Goal: Check status: Check status

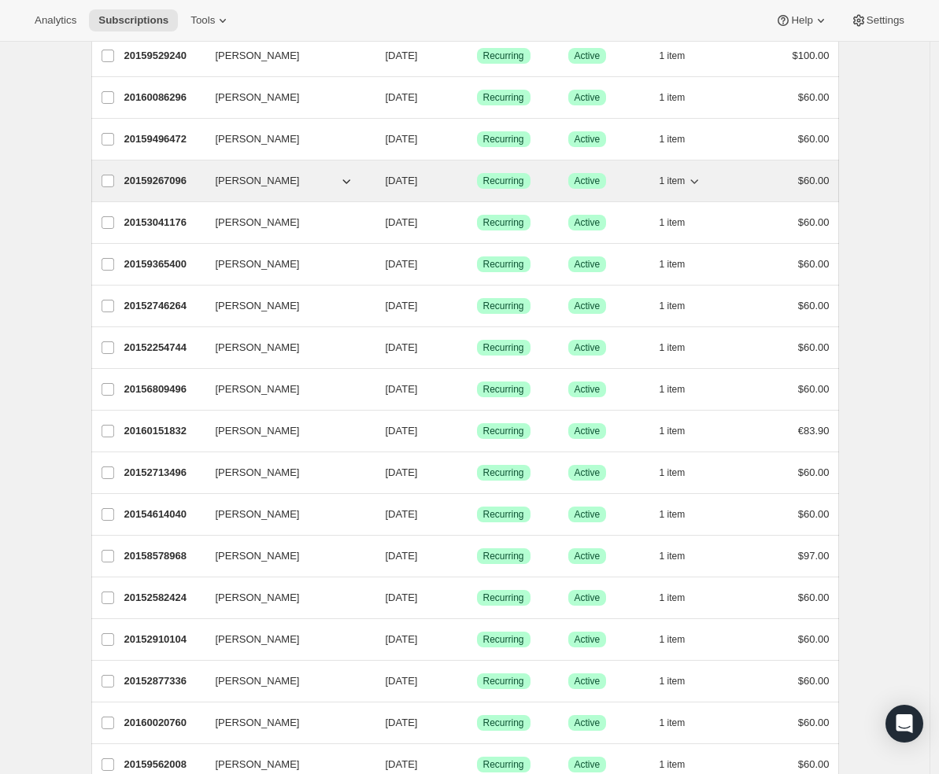
scroll to position [902, 0]
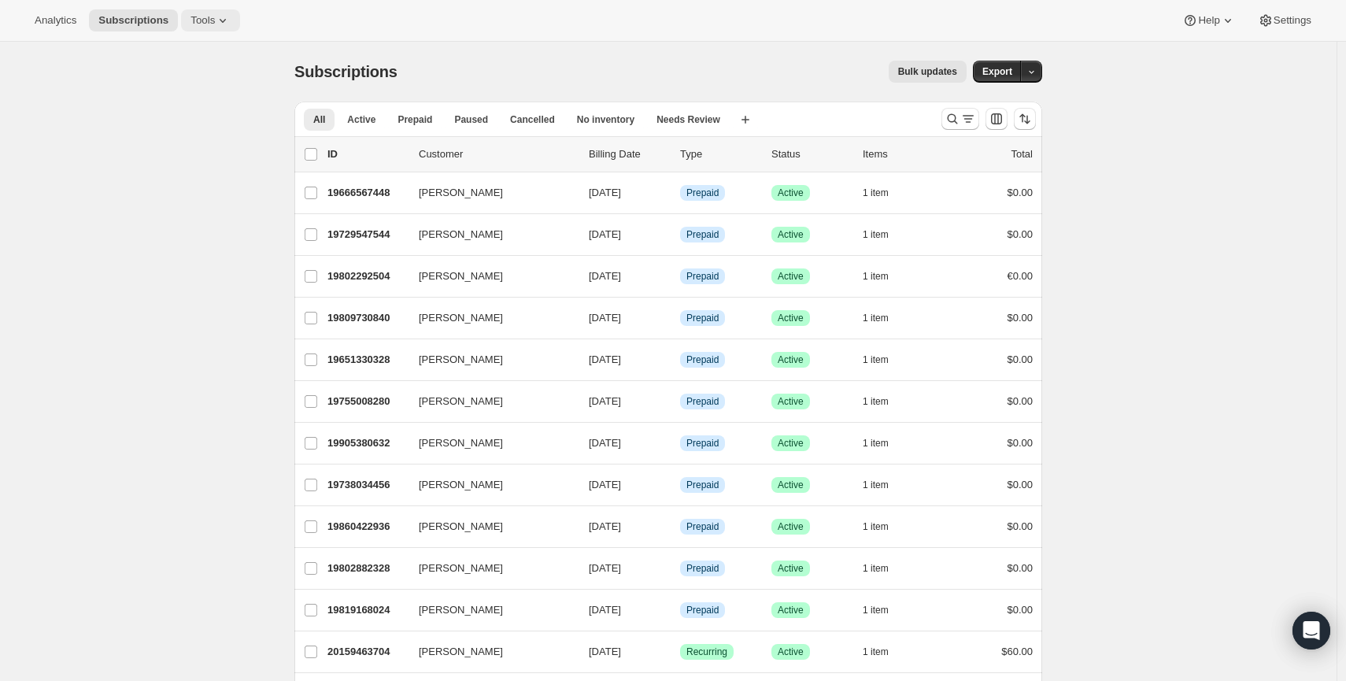
click at [215, 13] on icon at bounding box center [223, 21] width 16 height 16
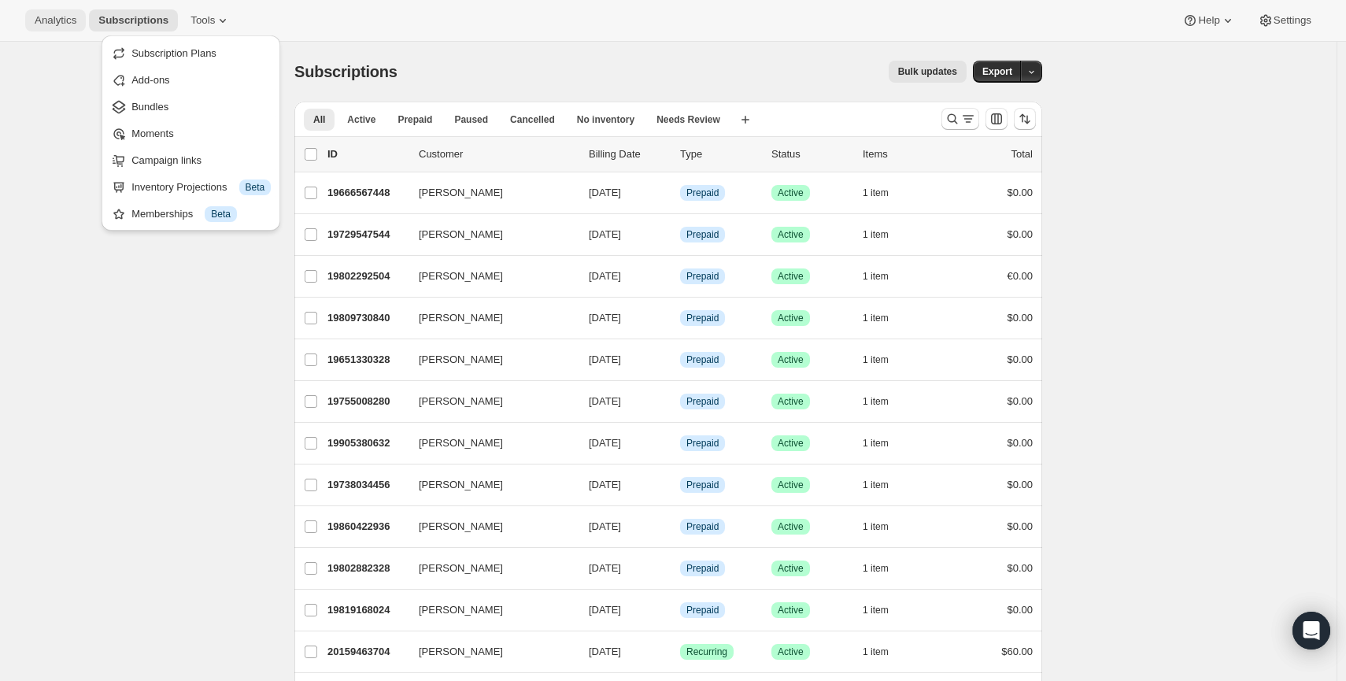
click at [53, 19] on span "Analytics" at bounding box center [56, 20] width 42 height 13
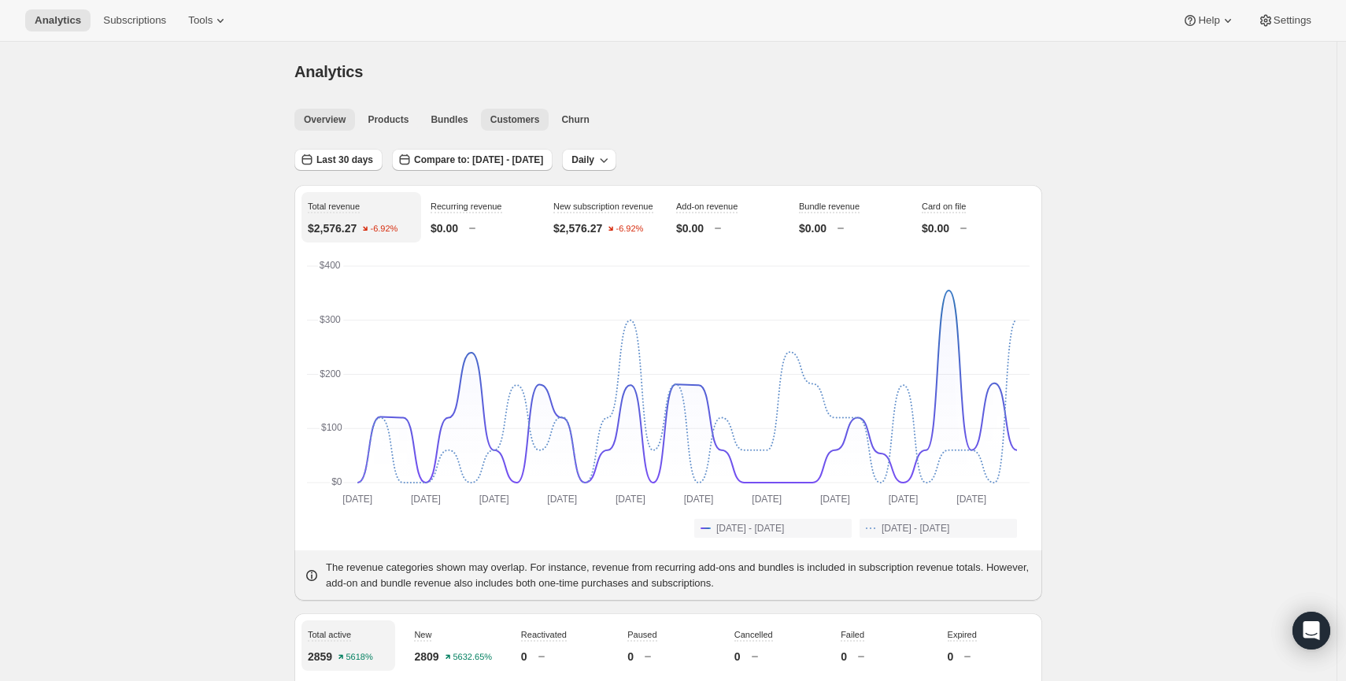
click at [491, 113] on button "Customers" at bounding box center [515, 120] width 68 height 22
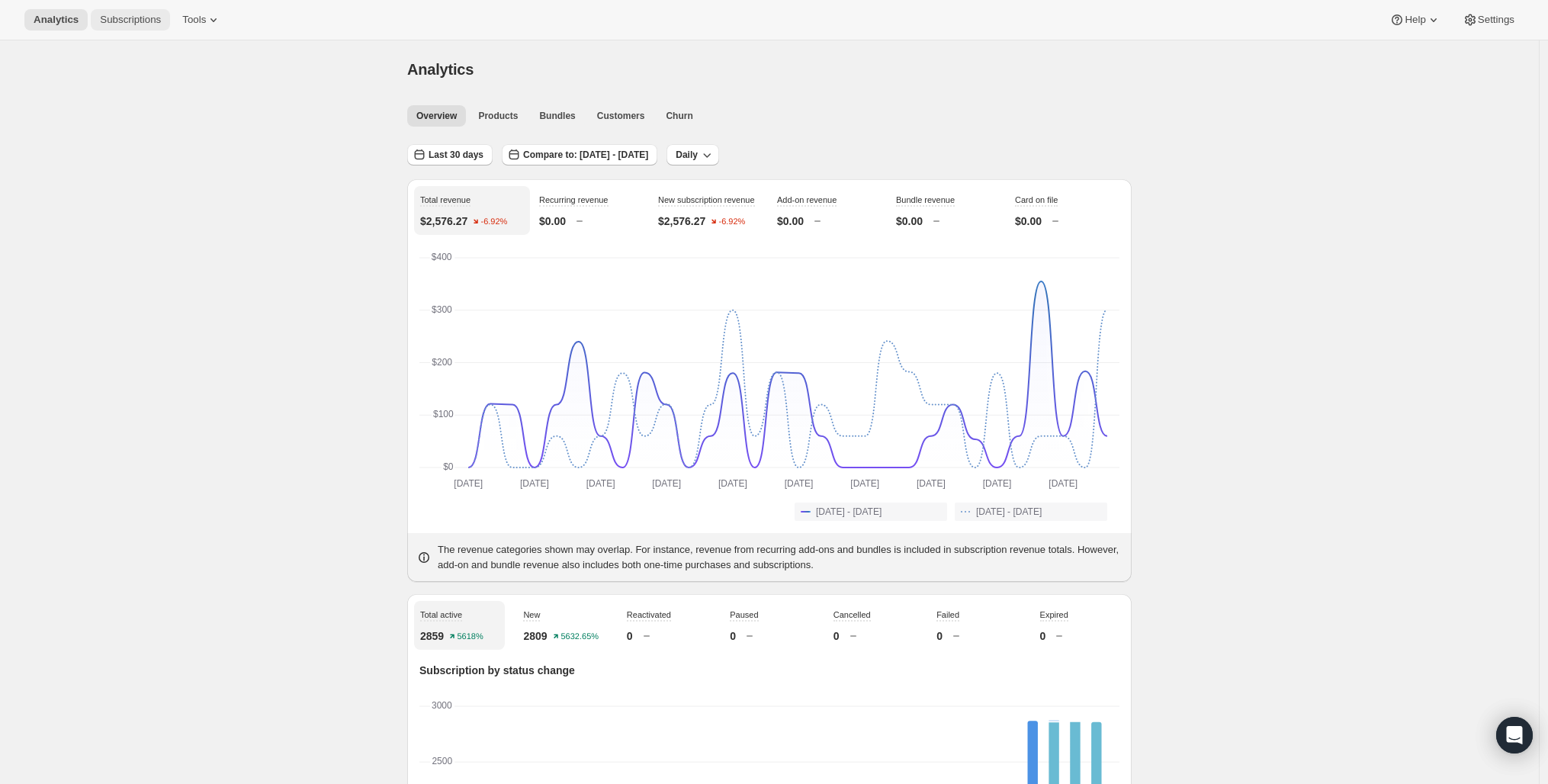
click at [131, 16] on span "Subscriptions" at bounding box center [130, 19] width 61 height 13
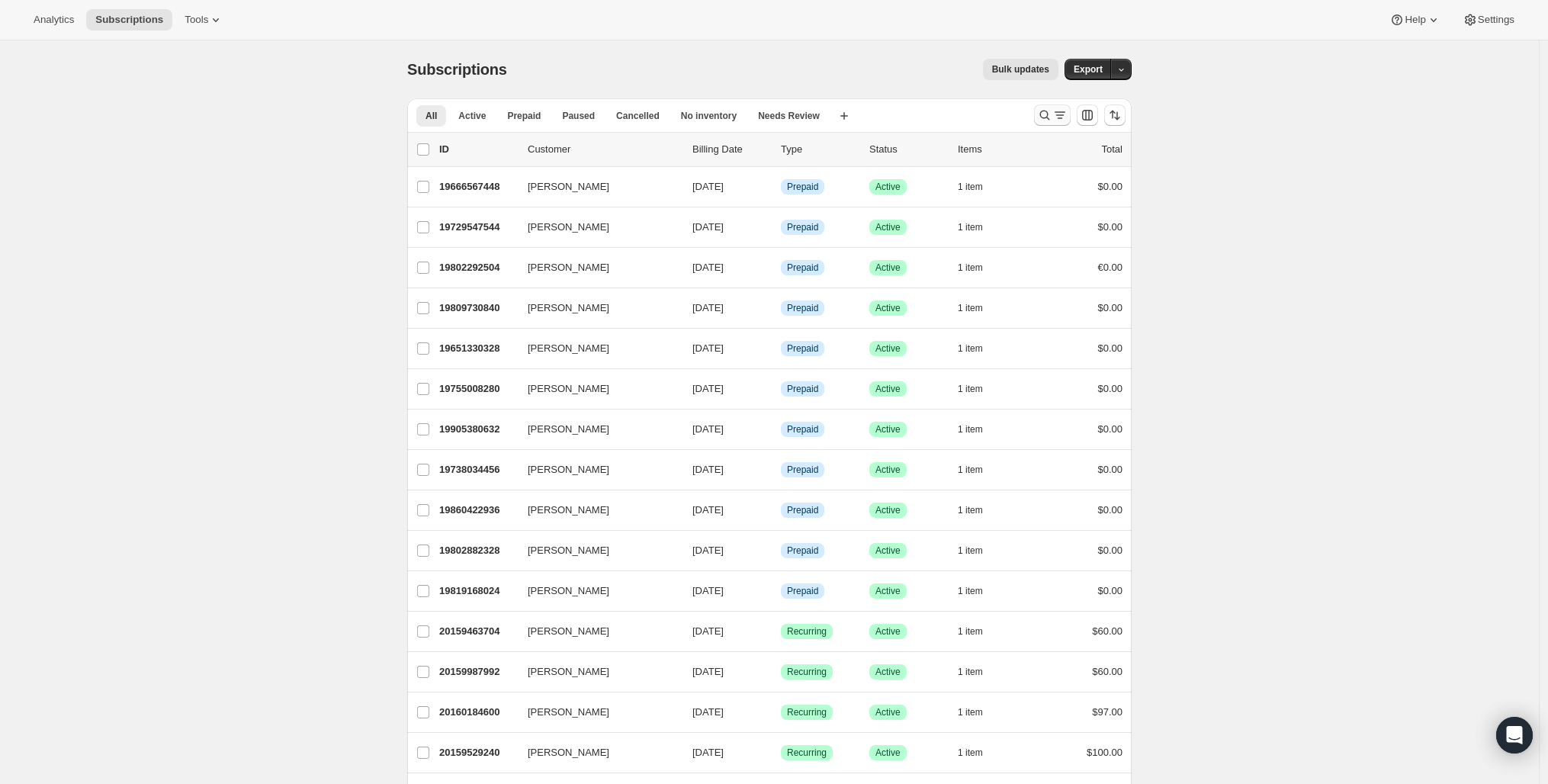
click at [1046, 116] on icon "Search and filter results" at bounding box center [1045, 115] width 16 height 16
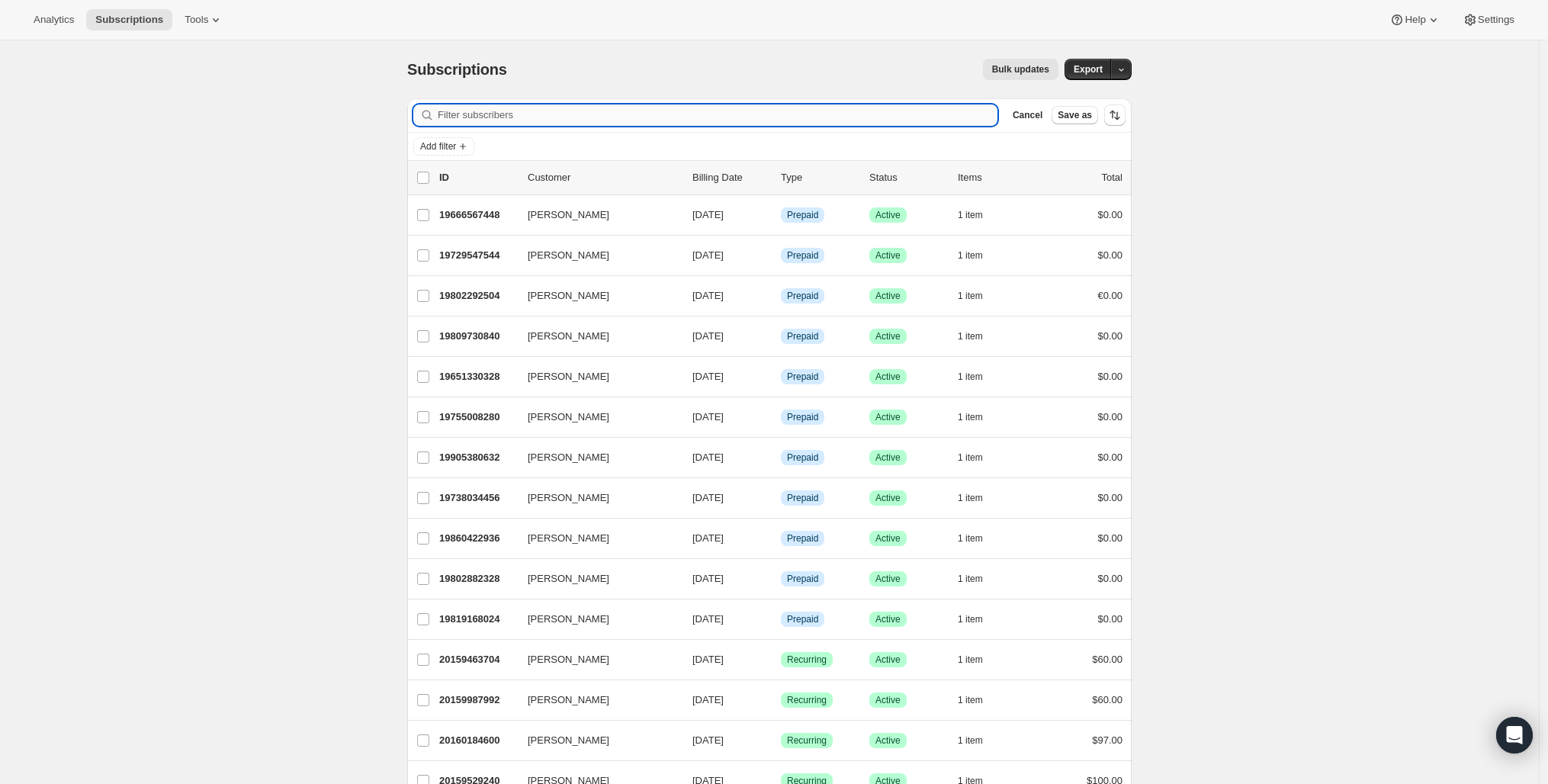
paste input "dbrown@wtcox.com"
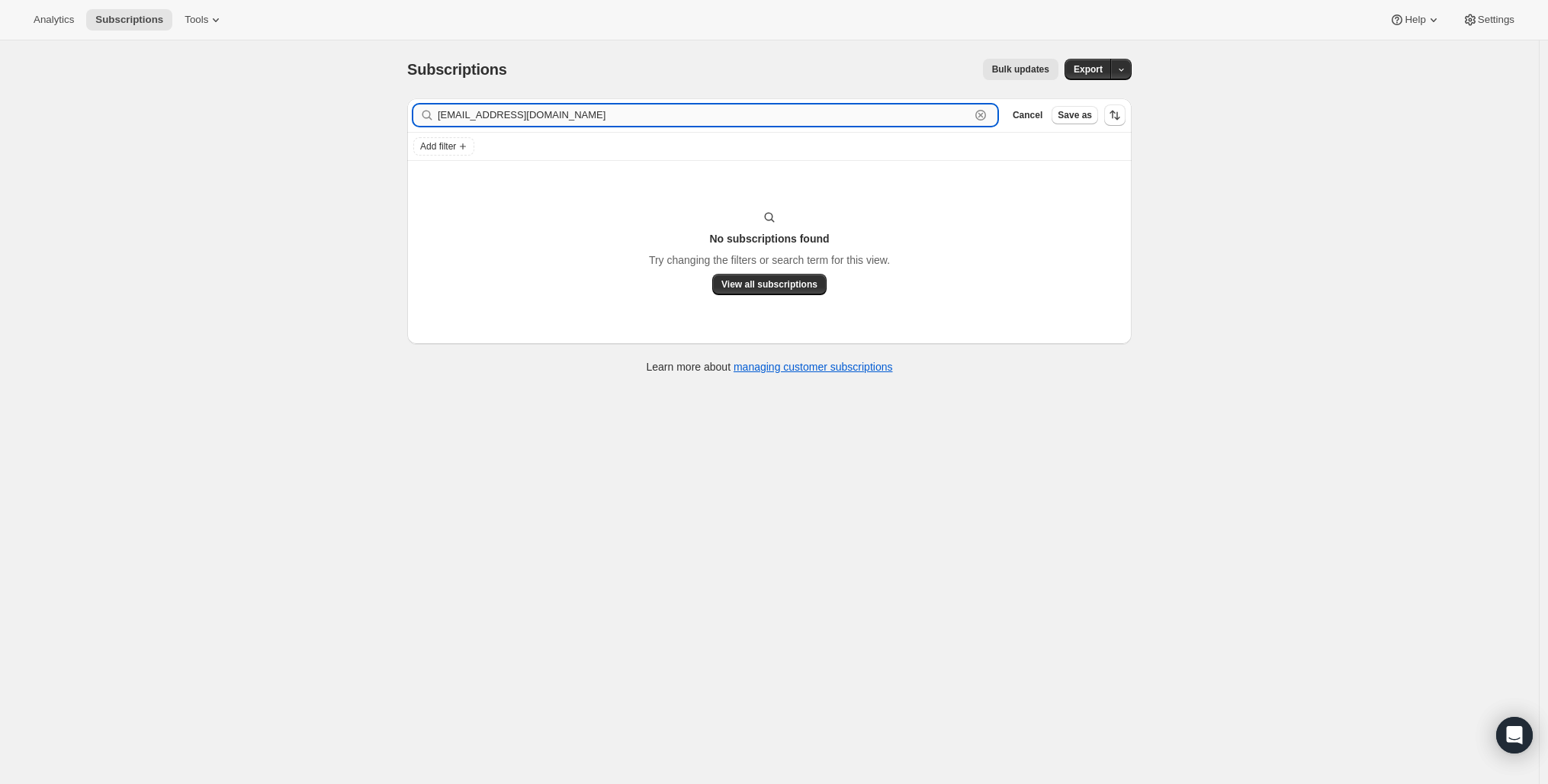
click at [505, 111] on input "dbrown@wtcox.com" at bounding box center [704, 115] width 532 height 21
click at [504, 111] on input "dbrown@wtcox.com" at bounding box center [704, 115] width 532 height 21
paste input "ian@brownhen"
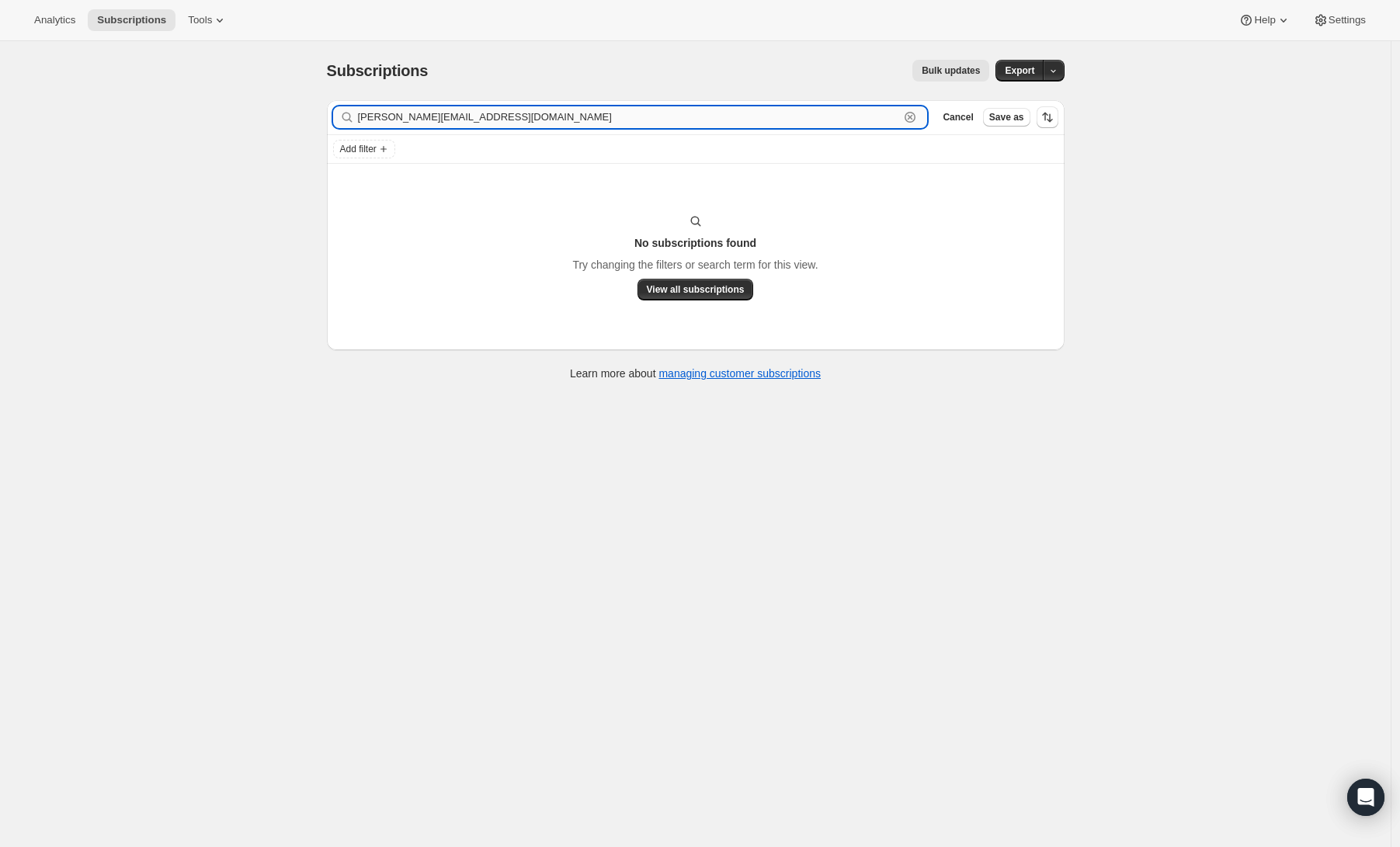
click at [417, 112] on input "ian@brownhen.com" at bounding box center [628, 117] width 542 height 22
paste input "nickqe@btinternet"
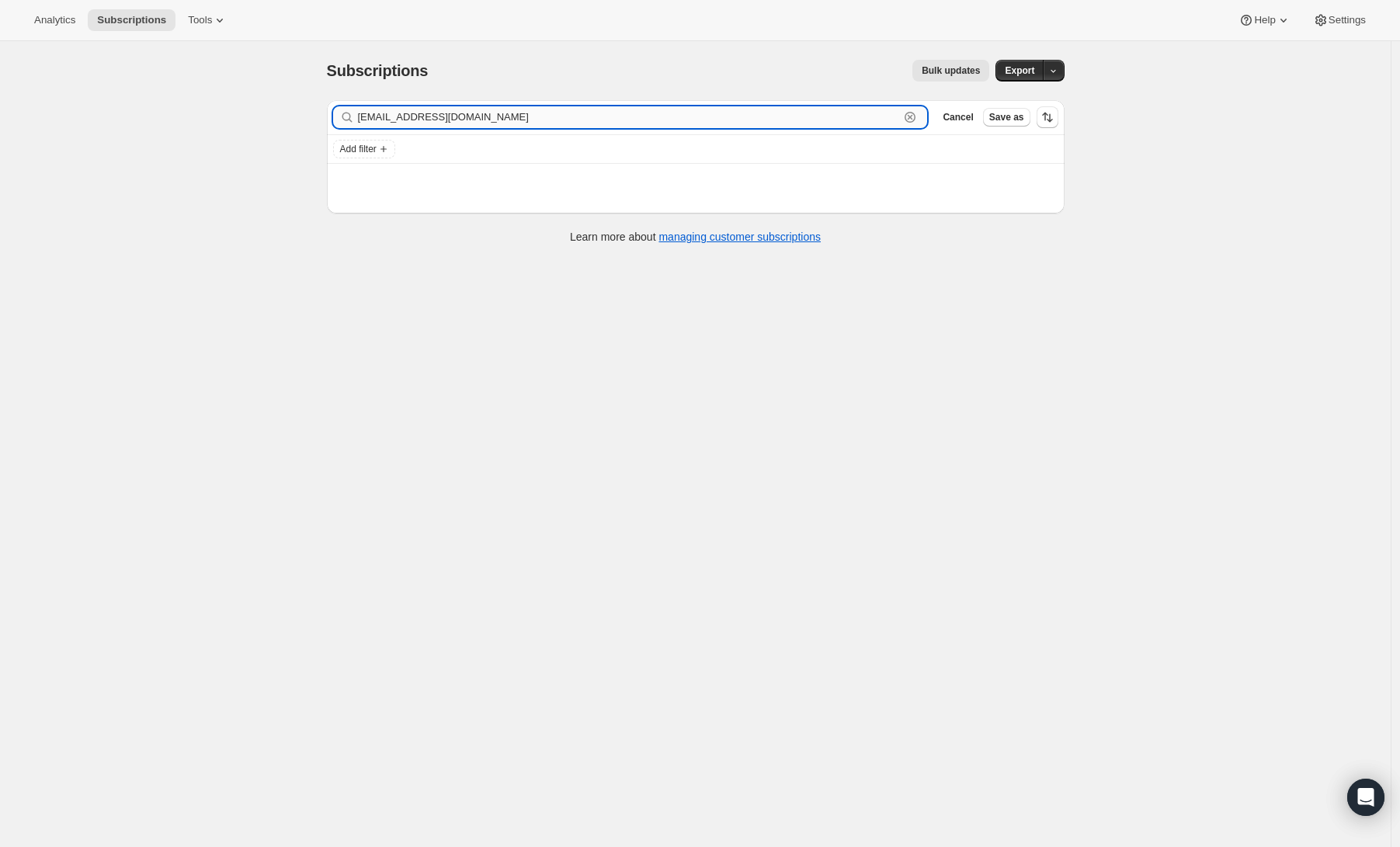
type input "nickqe@btinternet.com"
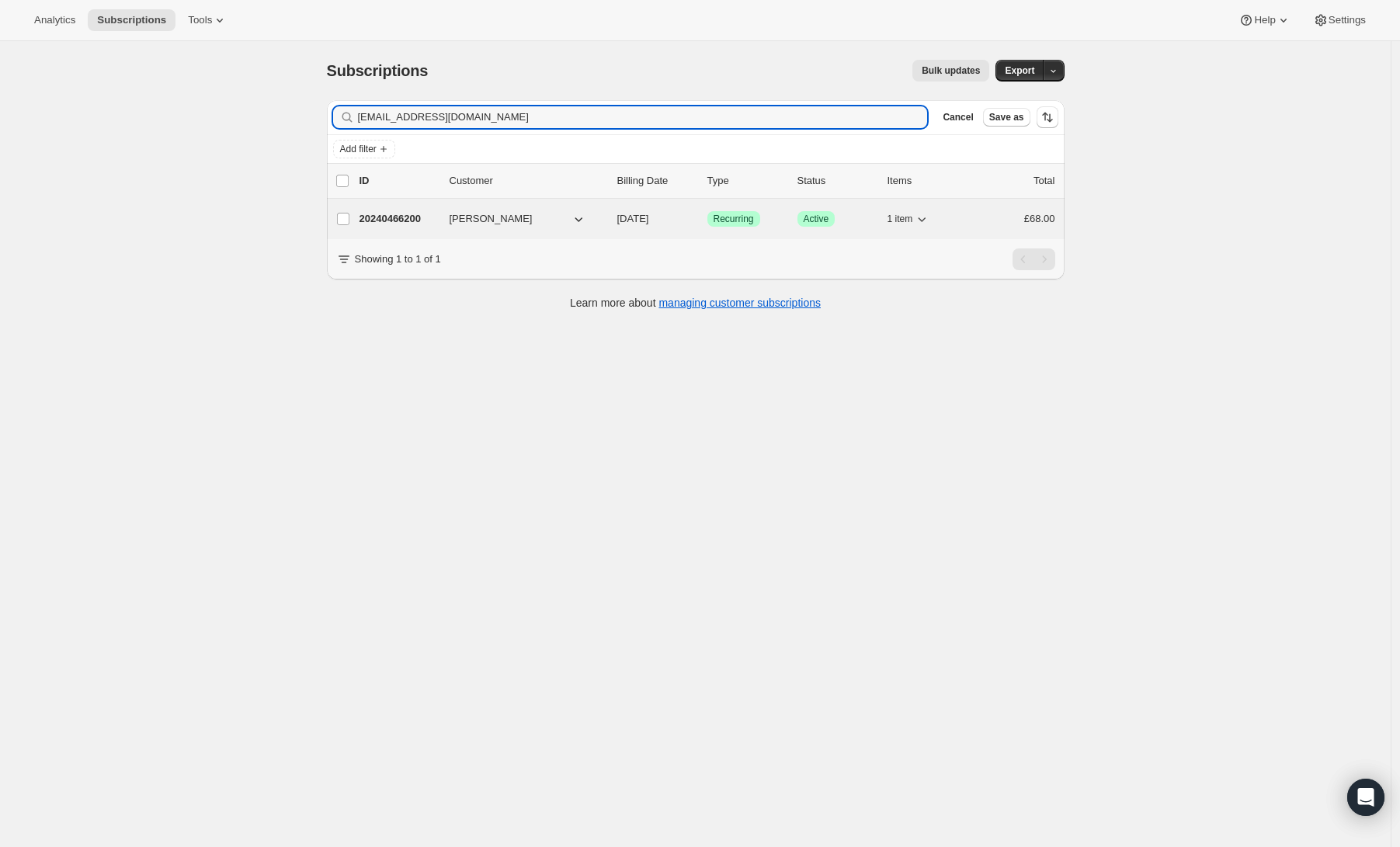
click at [421, 217] on p "20240466200" at bounding box center [398, 219] width 78 height 16
